Goal: Task Accomplishment & Management: Complete application form

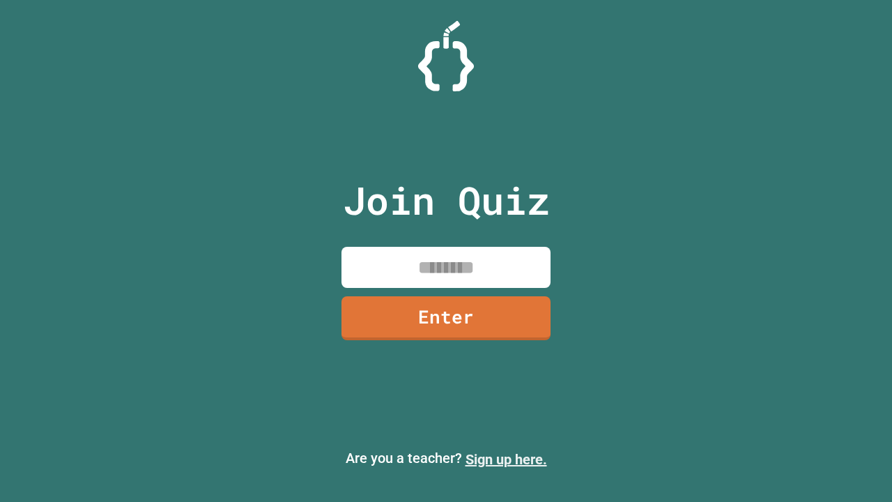
click at [506, 459] on link "Sign up here." at bounding box center [507, 459] width 82 height 17
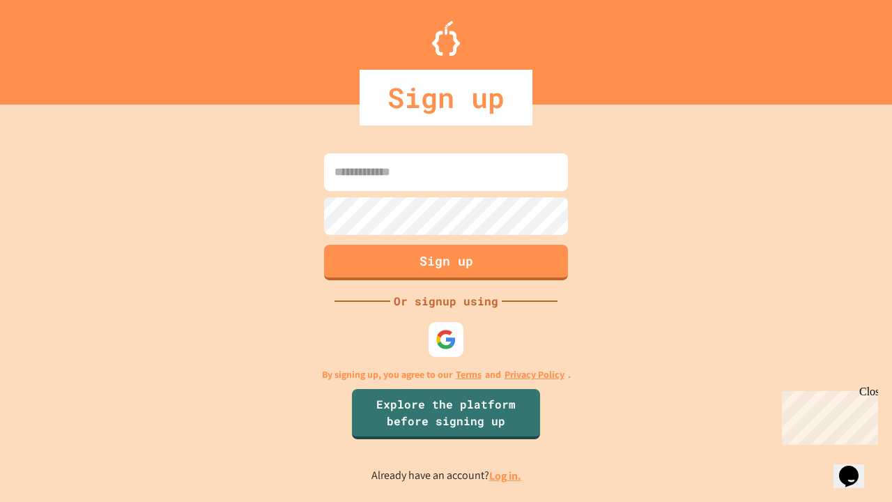
click at [506, 476] on link "Log in." at bounding box center [505, 476] width 32 height 15
